Goal: Consume media (video, audio): Consume media (video, audio)

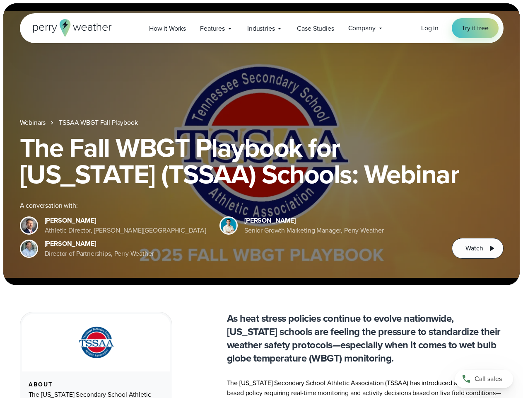
click at [261, 199] on div "The Fall WBGT Playbook for [US_STATE] (TSSAA) Schools: Webinar A conversation w…" at bounding box center [262, 196] width 484 height 124
click at [261, 28] on span "Industries" at bounding box center [260, 29] width 27 height 10
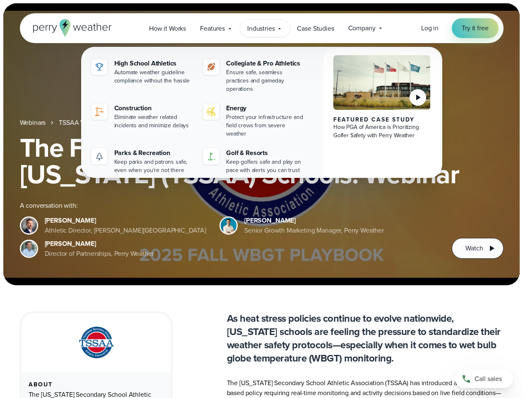
click at [261, 144] on h1 "The Fall WBGT Playbook for [US_STATE] (TSSAA) Schools: Webinar" at bounding box center [262, 160] width 484 height 53
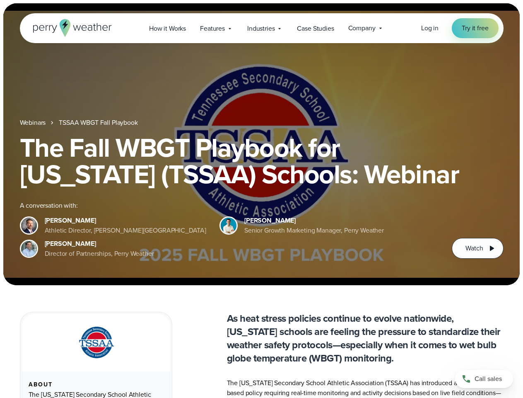
click at [99, 123] on link "TSSAA WBGT Fall Playbook" at bounding box center [98, 123] width 79 height 10
click at [478, 248] on span "Watch" at bounding box center [474, 248] width 17 height 10
